Goal: Transaction & Acquisition: Book appointment/travel/reservation

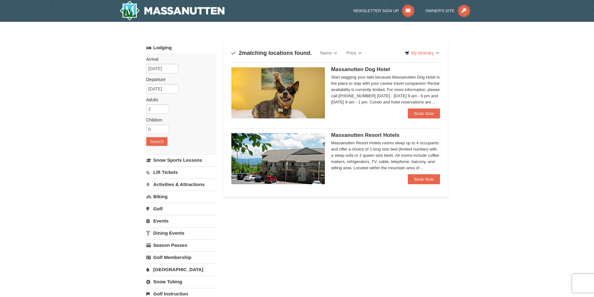
click at [383, 161] on div "Massanutten Resort Hotels rooms sleep up to 4 occupants and offer a choice of 1…" at bounding box center [385, 155] width 109 height 31
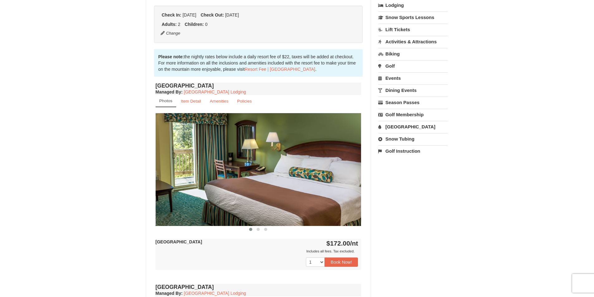
scroll to position [156, 0]
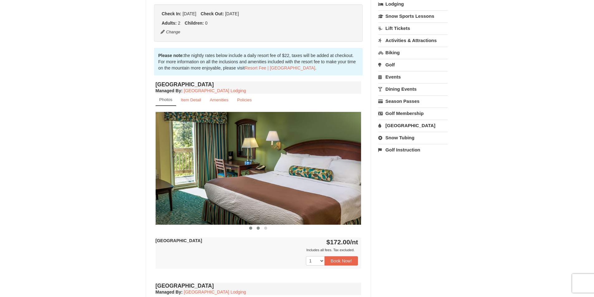
click at [256, 227] on button at bounding box center [258, 228] width 7 height 6
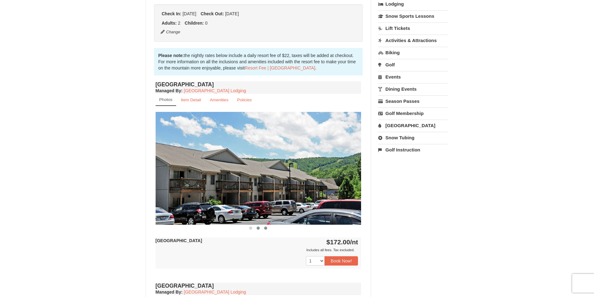
click at [268, 229] on button at bounding box center [265, 228] width 7 height 6
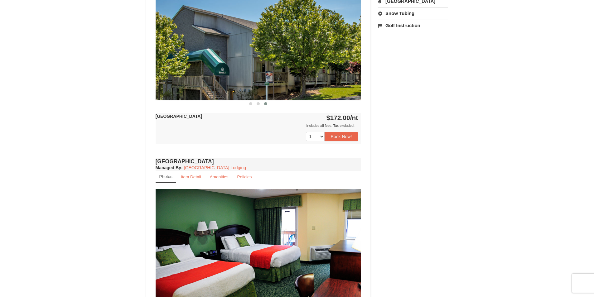
scroll to position [312, 0]
